Goal: Find specific page/section: Find specific page/section

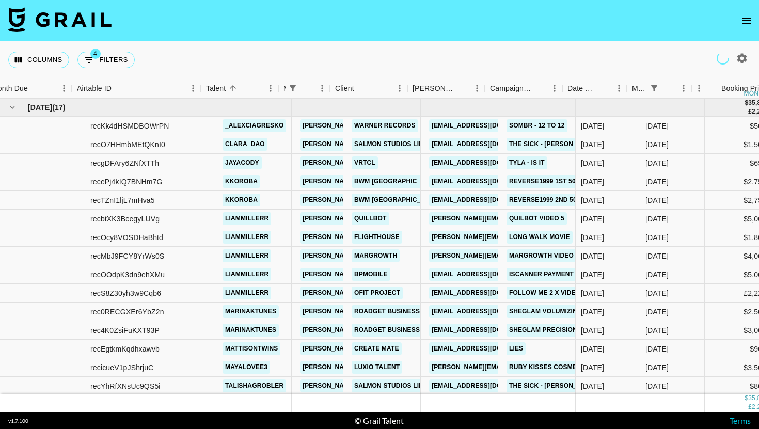
scroll to position [0, 13]
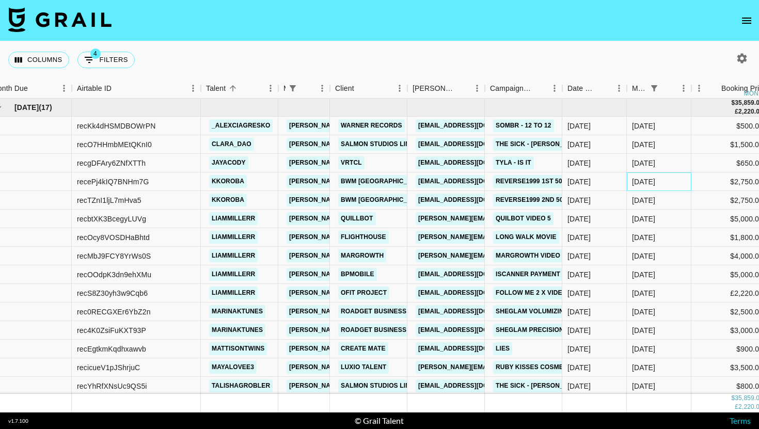
click at [651, 186] on div "Aug '25" at bounding box center [643, 182] width 23 height 10
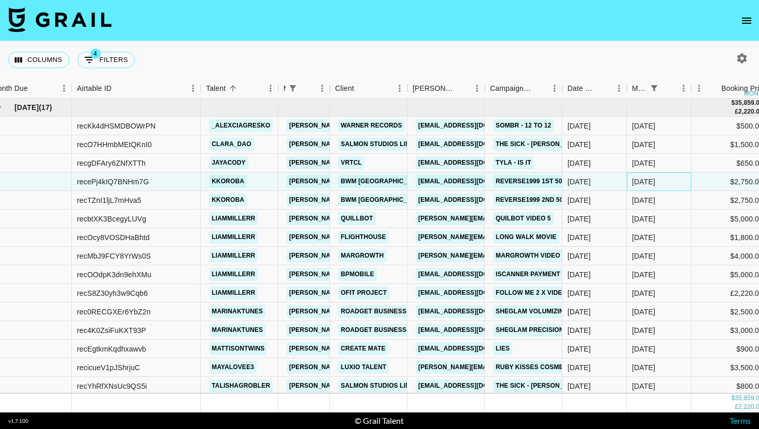
click at [651, 186] on div "Aug '25" at bounding box center [643, 182] width 23 height 10
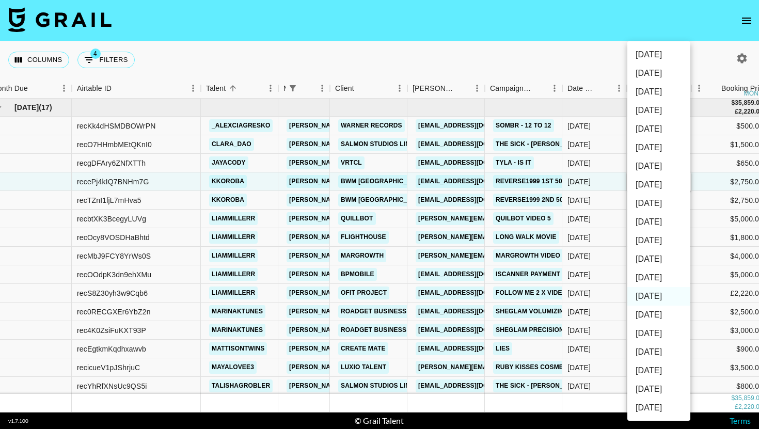
click at [718, 208] on div at bounding box center [379, 214] width 759 height 429
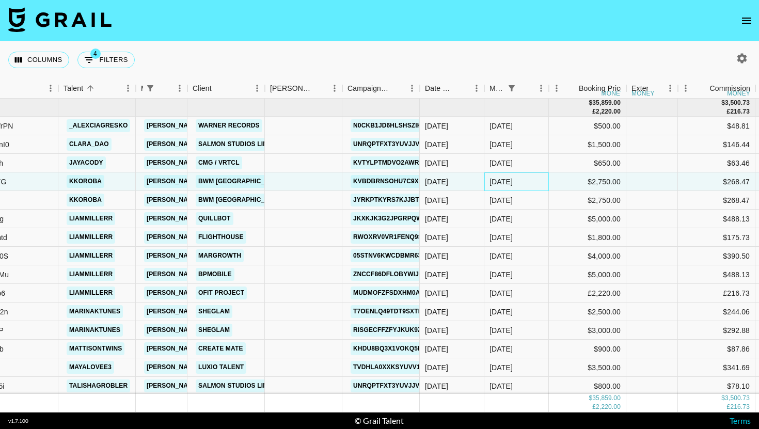
scroll to position [0, 227]
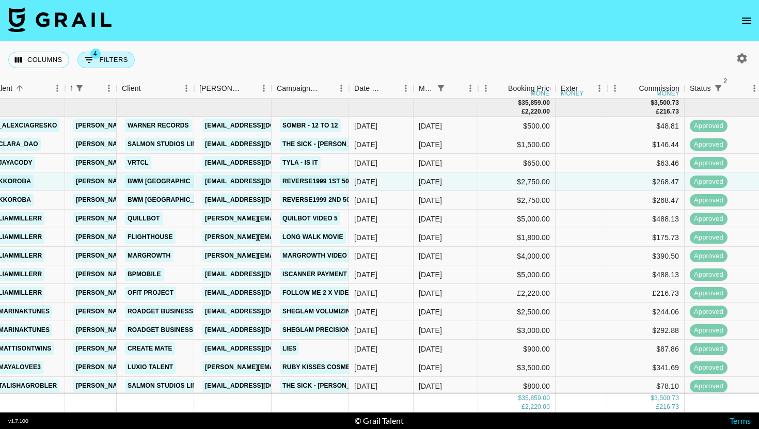
click at [109, 58] on button "4 Filters" at bounding box center [105, 60] width 57 height 17
select select "managerIds"
select select "status"
select select "not"
select select "declined"
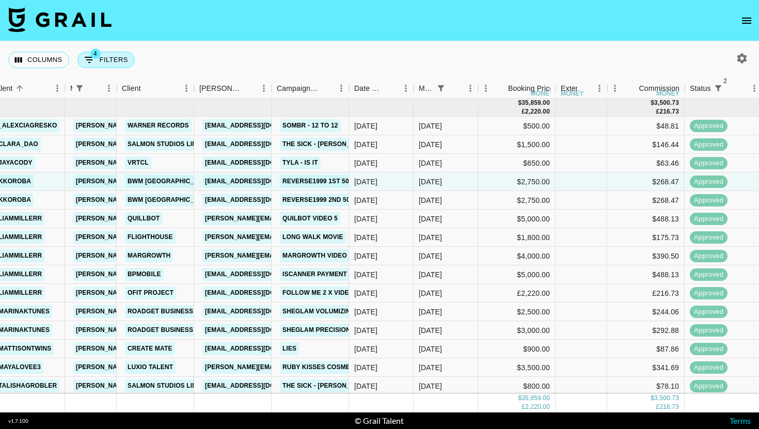
select select "status"
select select "not"
select select "cancelled"
select select "monthDue2"
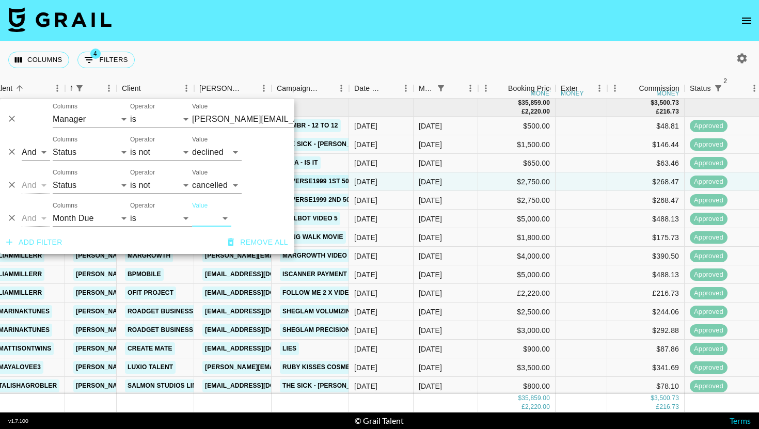
click at [223, 221] on select "Sep '26 Aug '26 Jul '26 Jun '26 May '26 Apr '26 Mar '26 Feb '26 Jan '26 Dec '25…" at bounding box center [211, 218] width 39 height 17
select select "Sep '25"
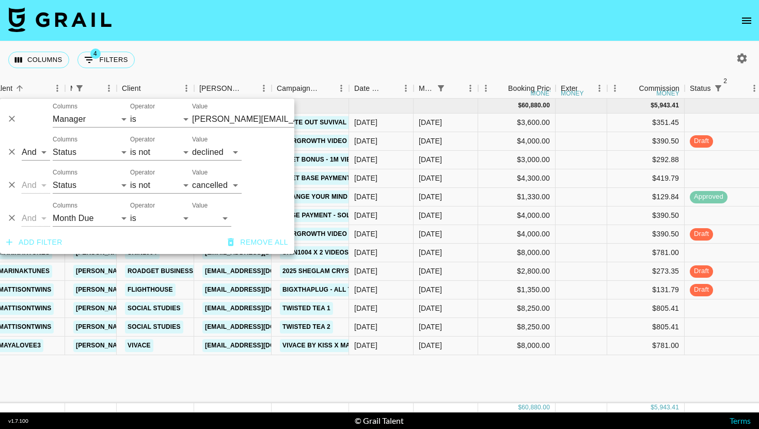
click at [452, 48] on div "Columns 4 Filters + Booking" at bounding box center [379, 59] width 759 height 37
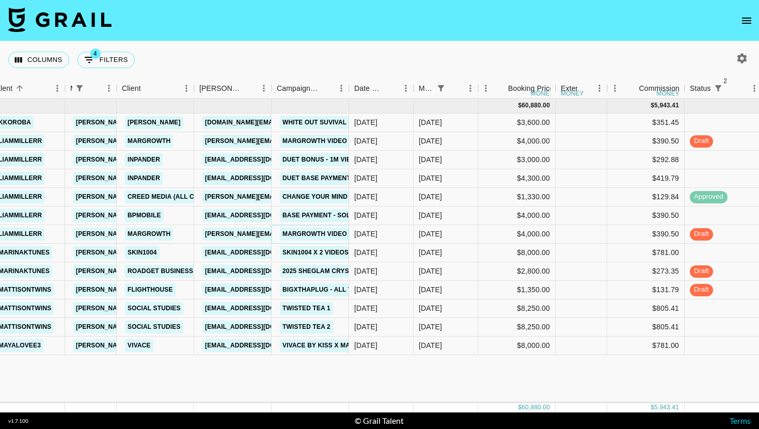
click at [335, 233] on link "Margrowth video 4 actual" at bounding box center [331, 234] width 102 height 13
click at [323, 235] on link "Margrowth video 4 actual" at bounding box center [331, 234] width 102 height 13
click at [329, 138] on link "margrowth video 5" at bounding box center [317, 141] width 75 height 13
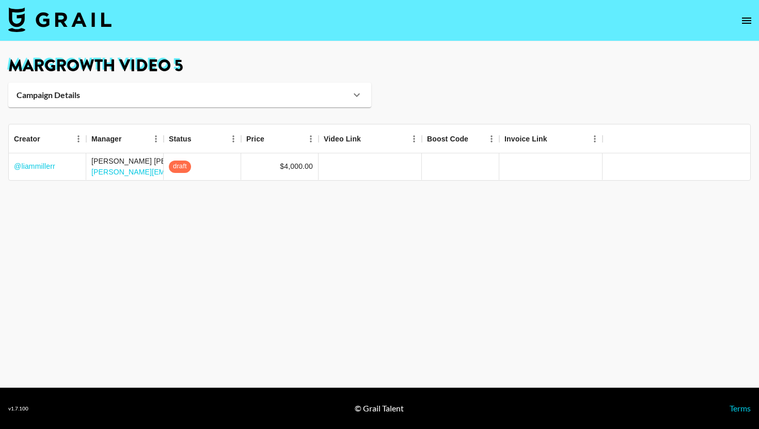
click at [55, 34] on nav at bounding box center [379, 20] width 759 height 41
click at [71, 24] on img at bounding box center [59, 19] width 103 height 25
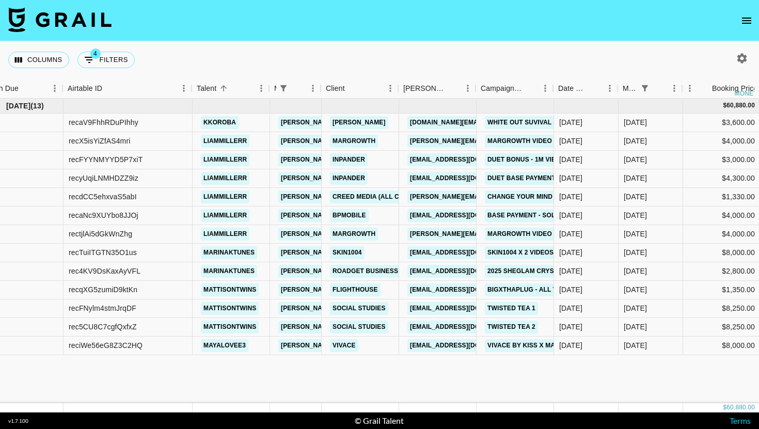
scroll to position [0, 23]
